Goal: Task Accomplishment & Management: Manage account settings

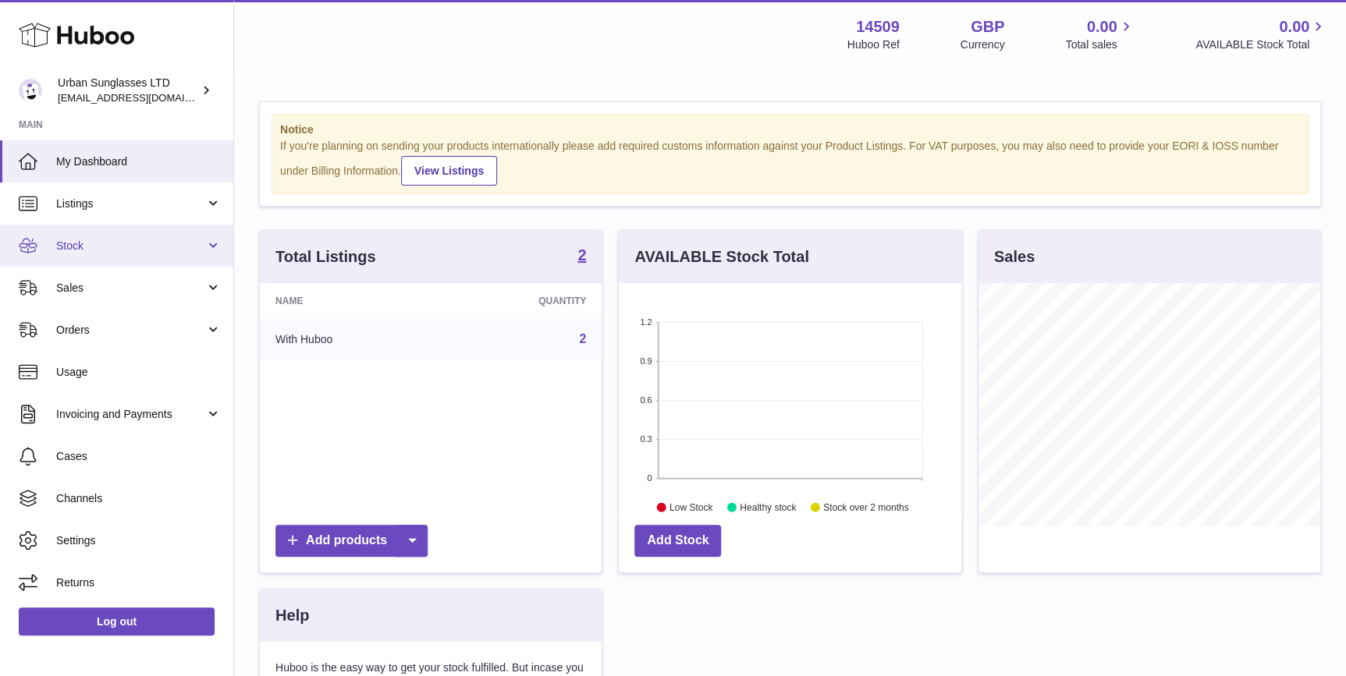
scroll to position [243, 342]
click at [138, 232] on link "Stock" at bounding box center [116, 246] width 233 height 42
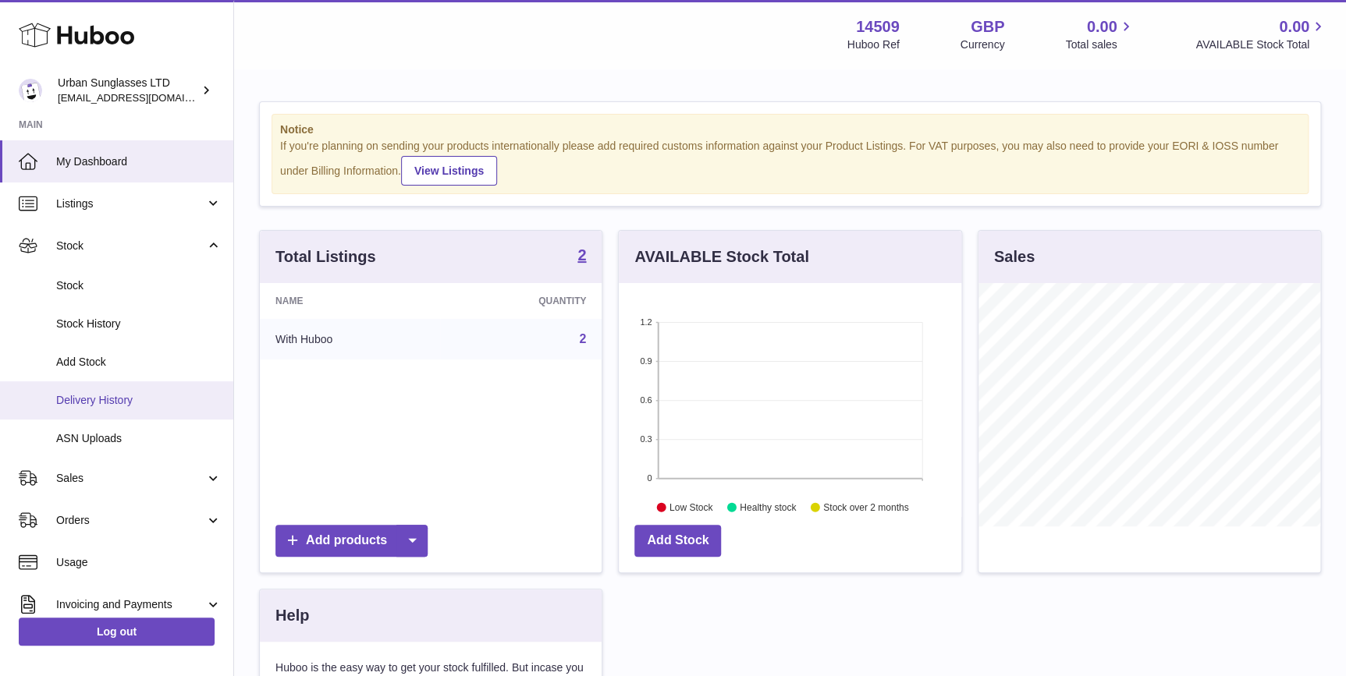
click at [136, 400] on span "Delivery History" at bounding box center [138, 400] width 165 height 15
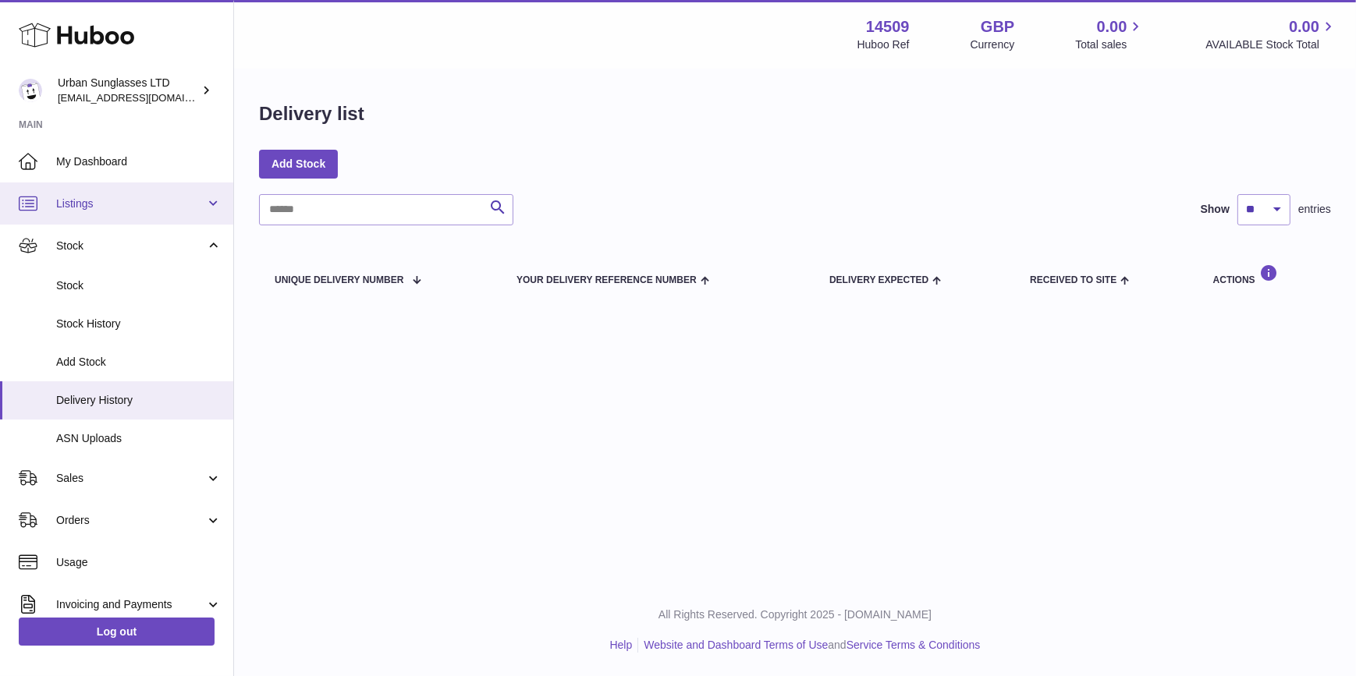
click at [89, 190] on link "Listings" at bounding box center [116, 204] width 233 height 42
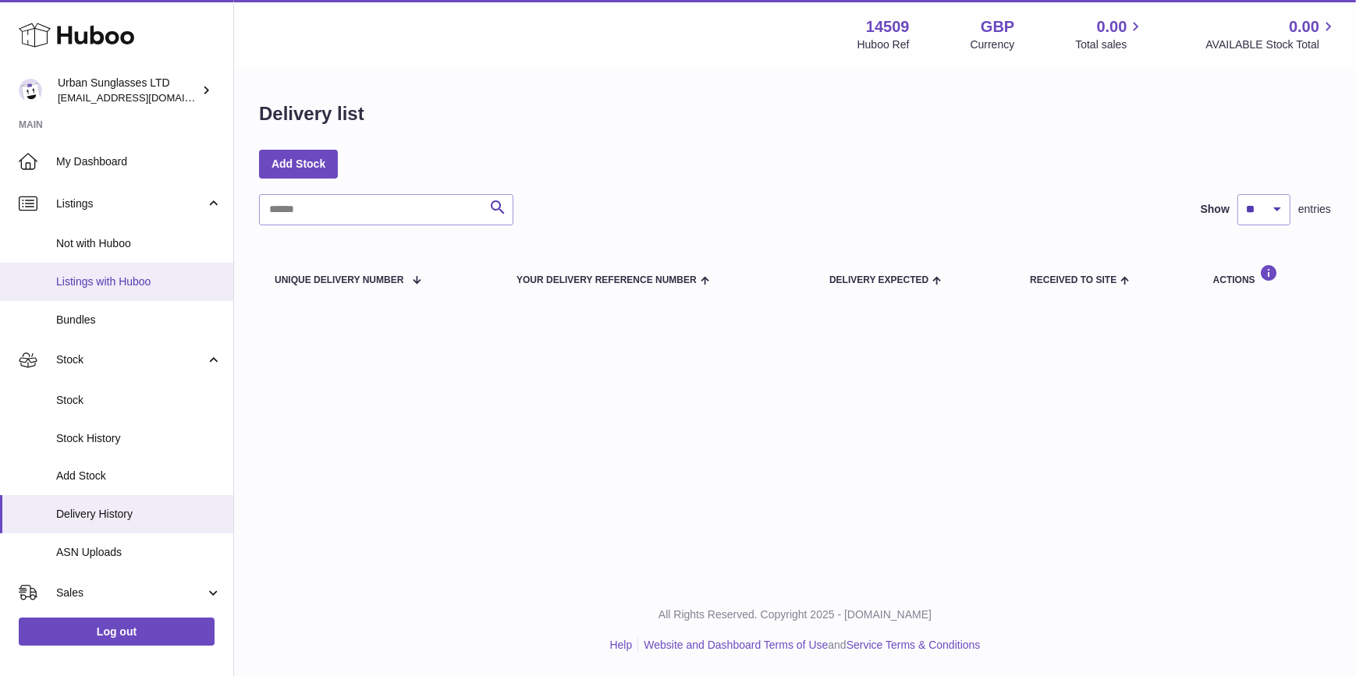
click at [125, 279] on span "Listings with Huboo" at bounding box center [138, 282] width 165 height 15
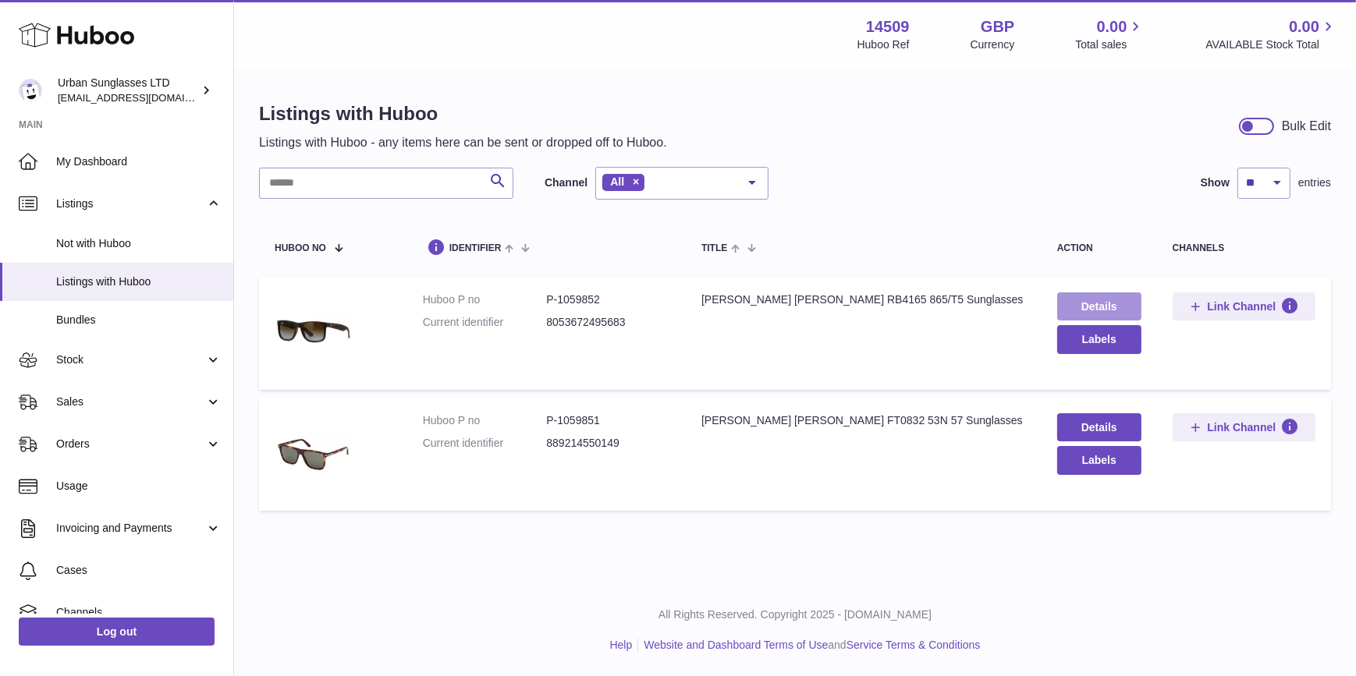
click at [1116, 311] on link "Details" at bounding box center [1099, 307] width 84 height 28
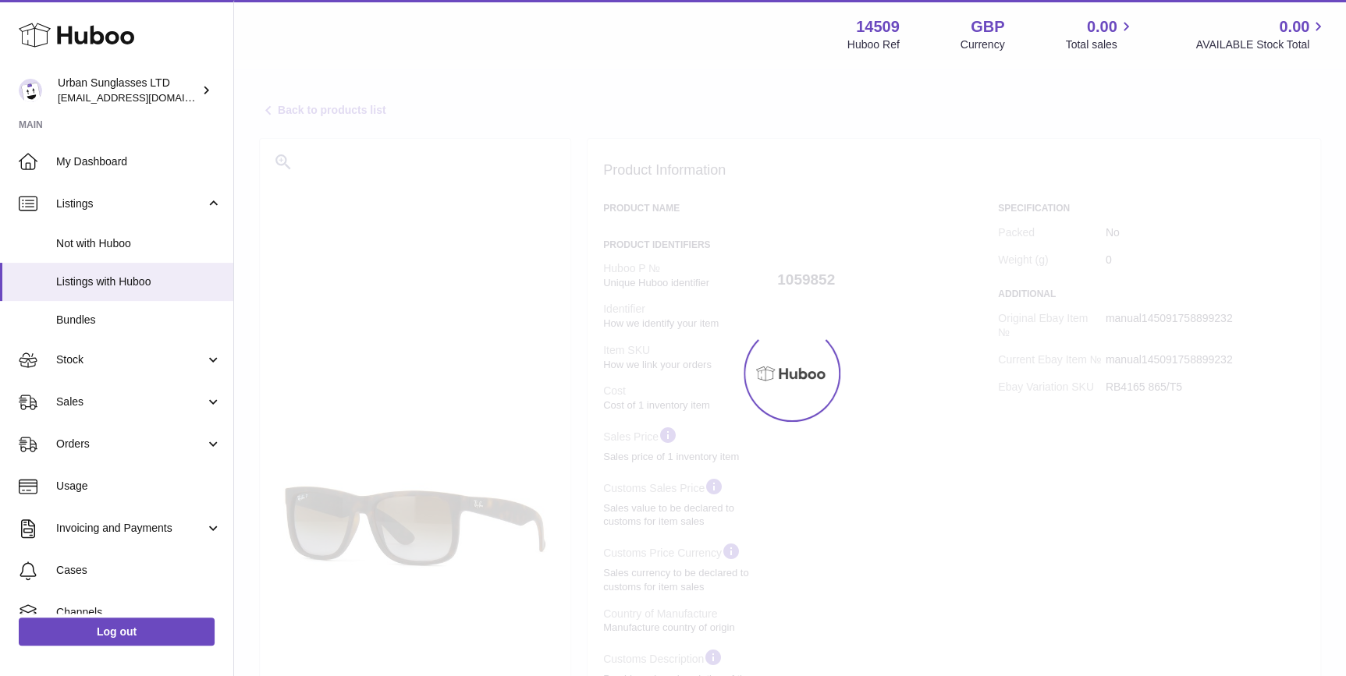
select select
select select "****"
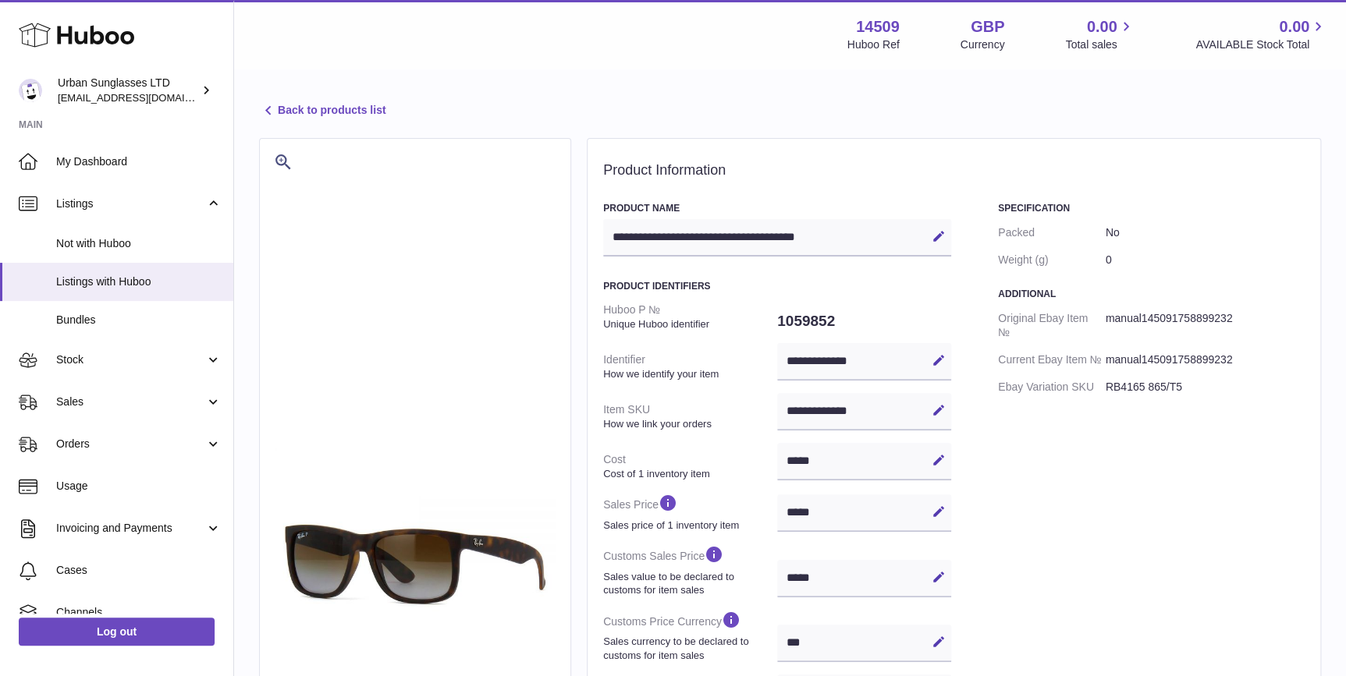
click at [350, 109] on link "Back to products list" at bounding box center [322, 110] width 126 height 19
